Goal: Complete application form: Complete application form

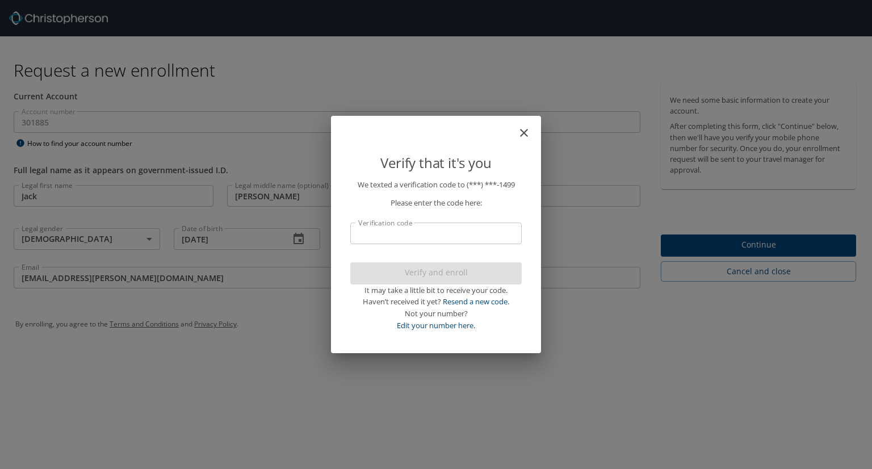
select select "US"
click at [479, 300] on link "Resend a new code." at bounding box center [476, 301] width 66 height 10
click at [468, 233] on input "Verification code" at bounding box center [435, 233] width 171 height 22
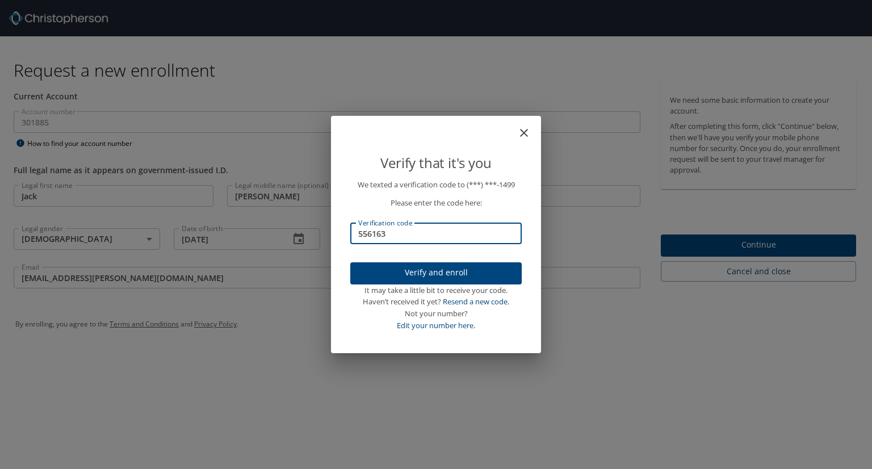
type input "556163"
click at [465, 273] on span "Verify and enroll" at bounding box center [435, 273] width 153 height 14
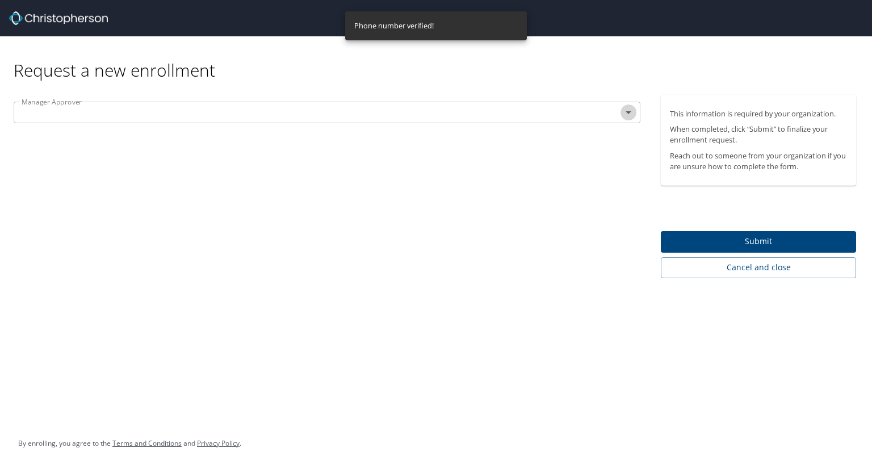
click at [622, 114] on icon "Open" at bounding box center [628, 113] width 14 height 14
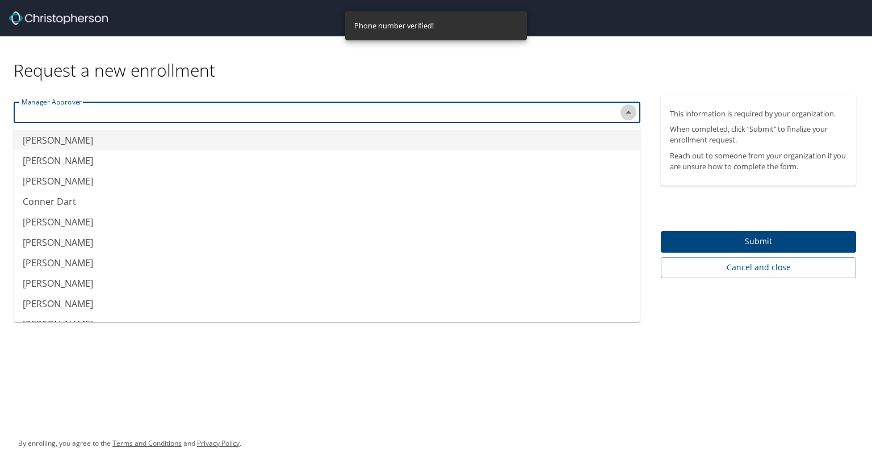
click at [622, 114] on icon "Close" at bounding box center [628, 113] width 14 height 14
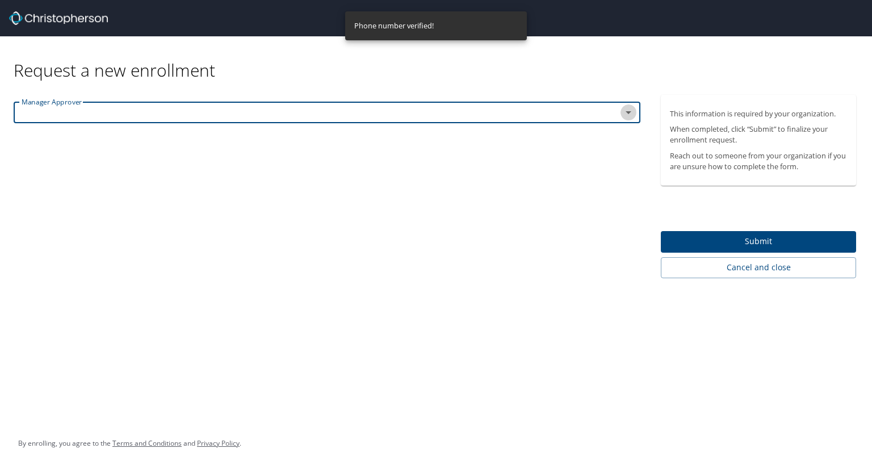
click at [622, 114] on icon "Open" at bounding box center [628, 113] width 14 height 14
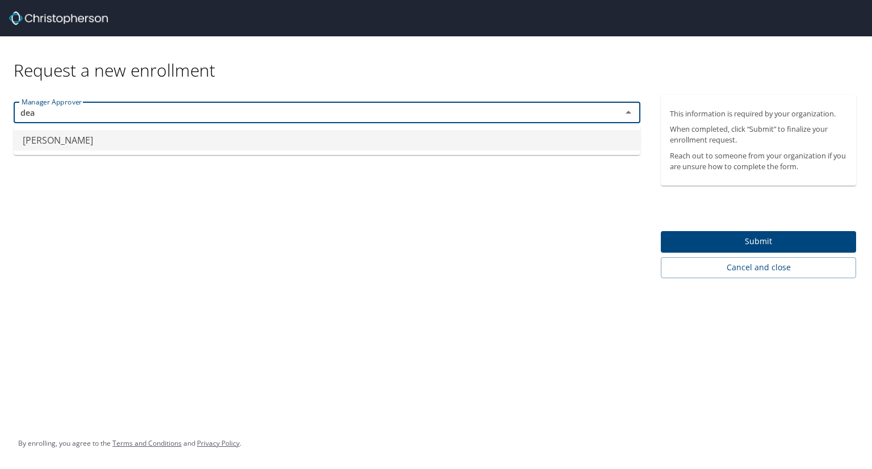
click at [112, 144] on li "[PERSON_NAME]" at bounding box center [327, 140] width 627 height 20
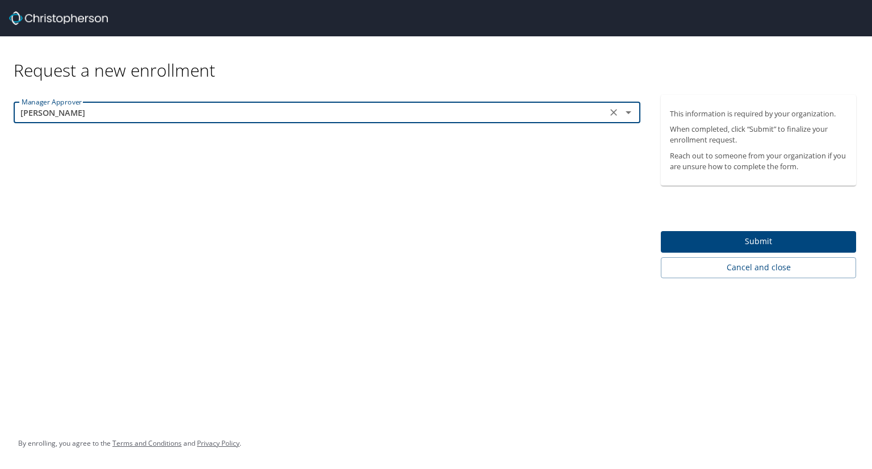
type input "[PERSON_NAME]"
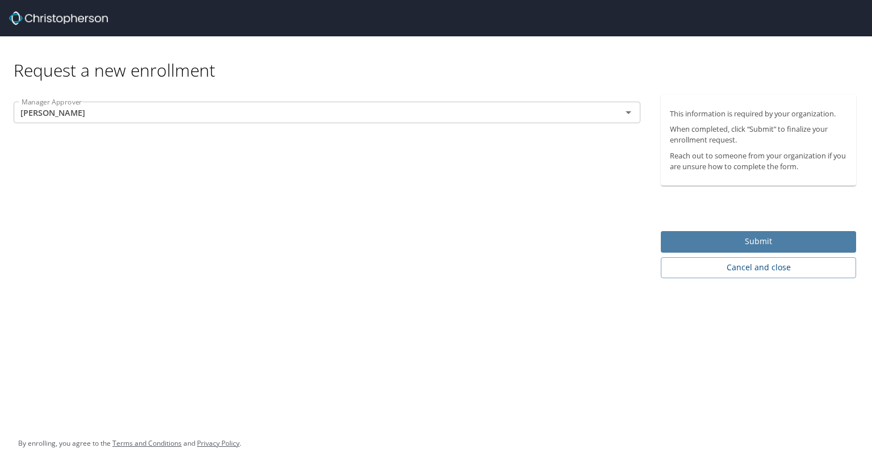
click at [679, 236] on span "Submit" at bounding box center [758, 241] width 177 height 14
